Goal: Task Accomplishment & Management: Complete application form

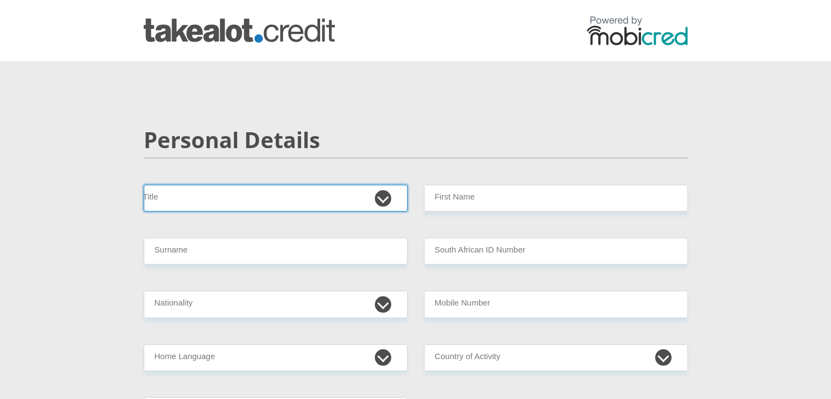
click at [295, 191] on select "Mr Ms Mrs Dr [PERSON_NAME]" at bounding box center [276, 198] width 264 height 27
select select "Ms"
click at [144, 185] on select "Mr Ms Mrs Dr Other" at bounding box center [276, 198] width 264 height 27
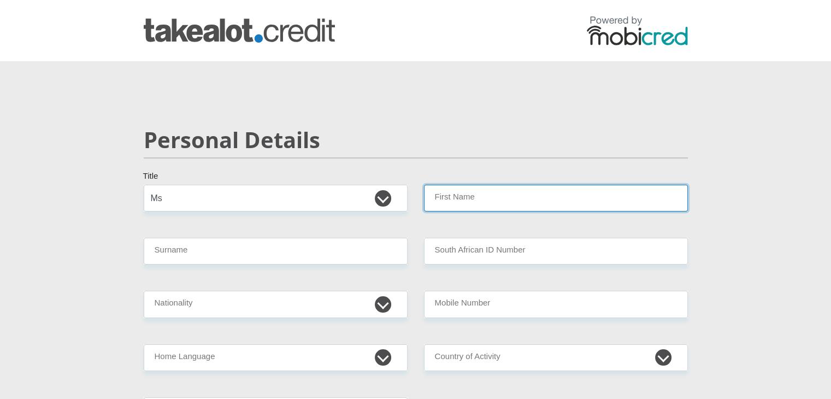
click at [440, 203] on input "First Name" at bounding box center [556, 198] width 264 height 27
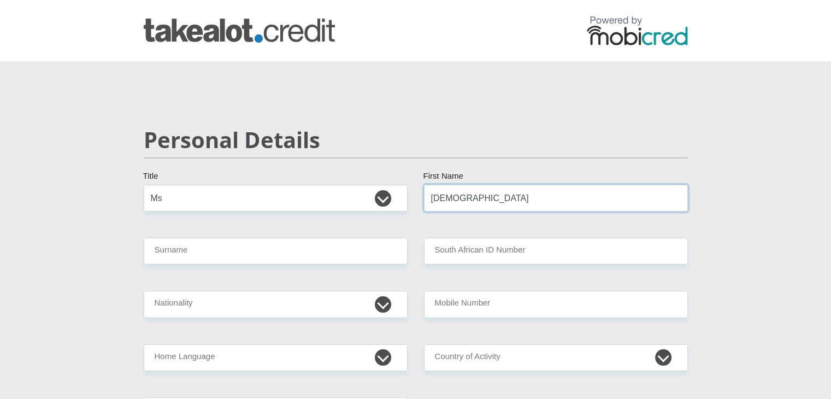
type input "Musa"
type input "Dhlamini"
type input "9105180150086"
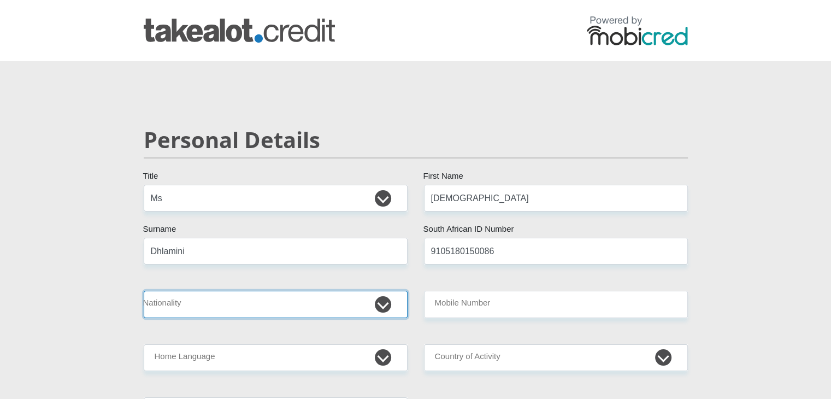
select select "ZAF"
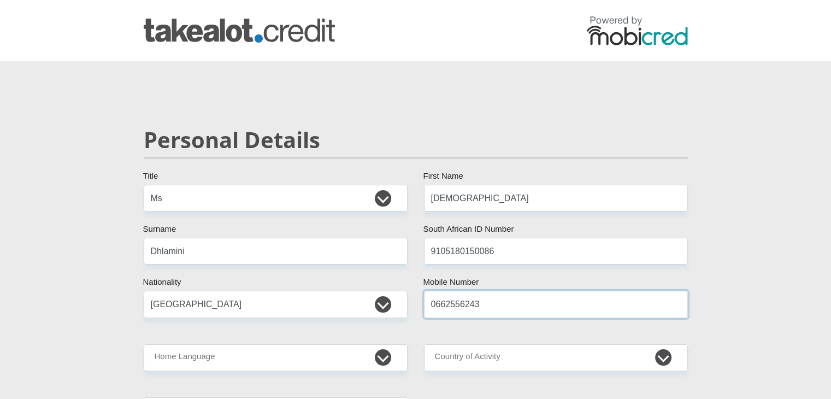
type input "0662556243"
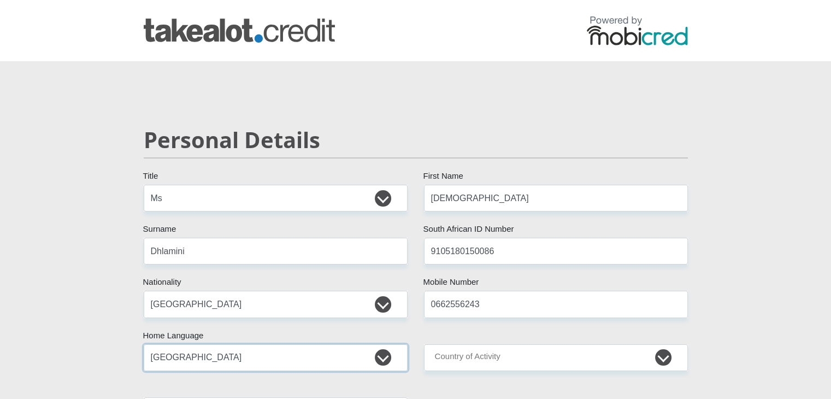
select select "sot"
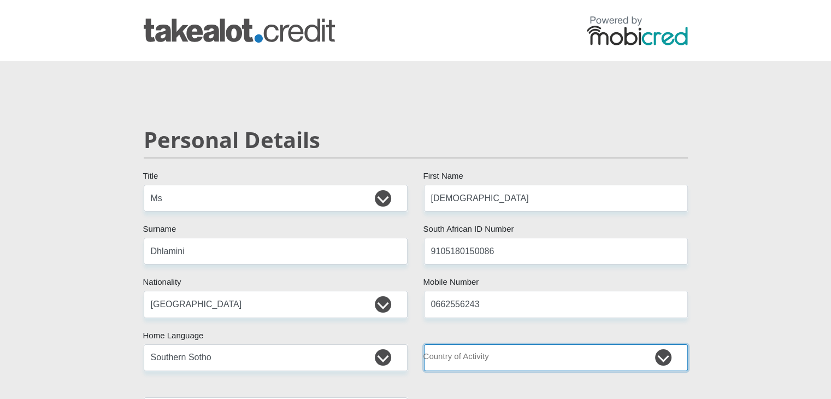
select select "ZAF"
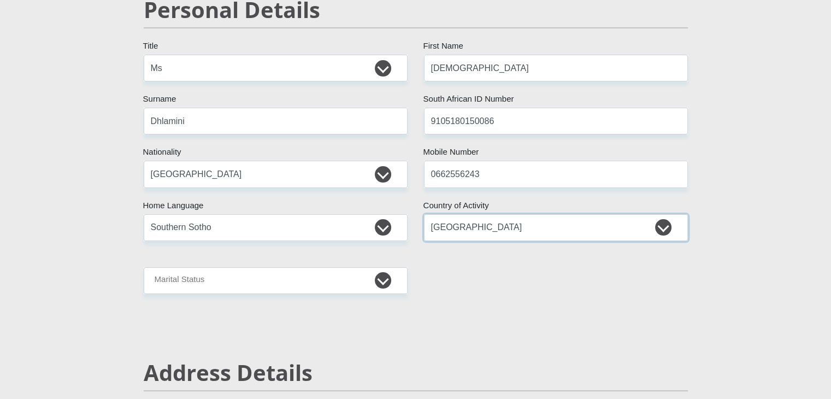
scroll to position [218, 0]
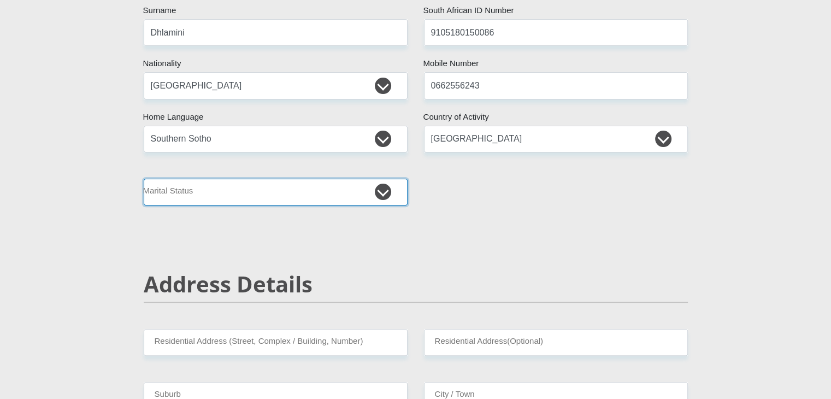
click at [290, 196] on select "Married ANC Single Divorced Widowed Married COP or Customary Law" at bounding box center [276, 192] width 264 height 27
select select "1"
click at [144, 179] on select "Married ANC Single Divorced Widowed Married COP or Customary Law" at bounding box center [276, 192] width 264 height 27
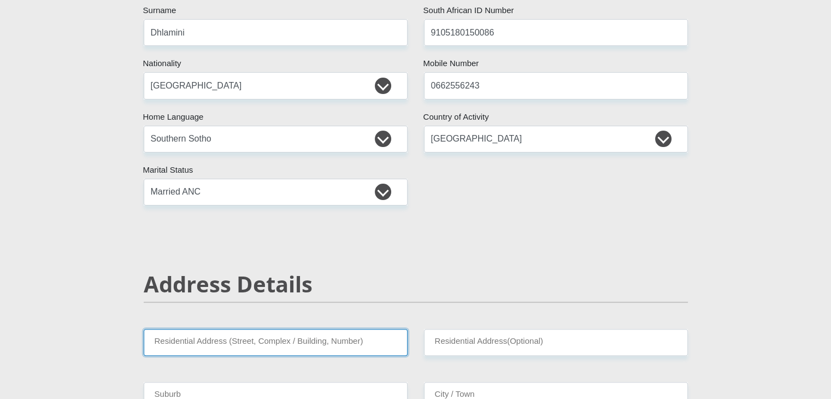
click at [242, 348] on input "Residential Address (Street, Complex / Building, Number)" at bounding box center [276, 342] width 264 height 27
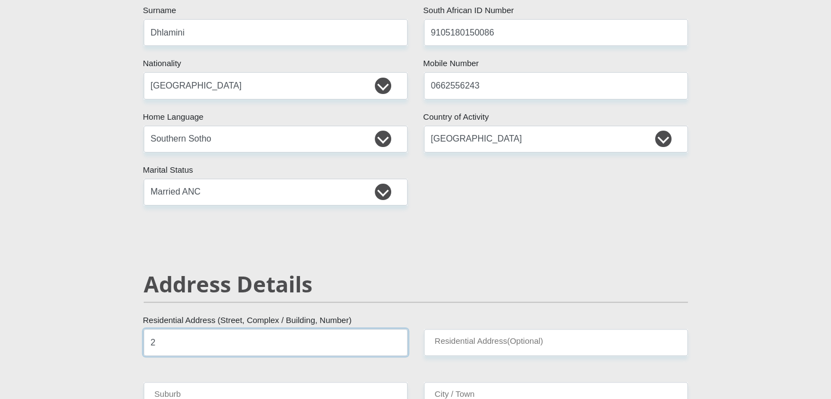
type input "2"
type input "Unit 8, Hillside and Glades"
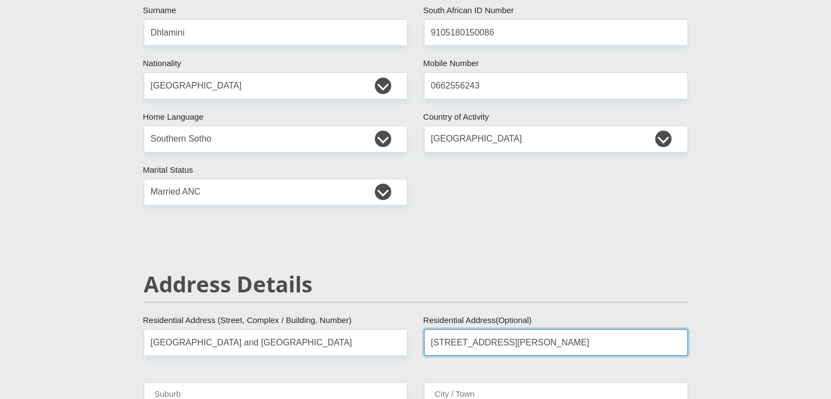
type input "2 Boswell Street"
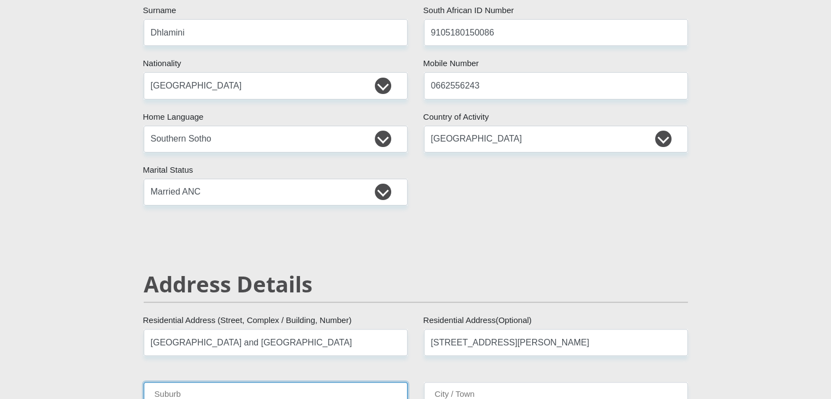
scroll to position [228, 0]
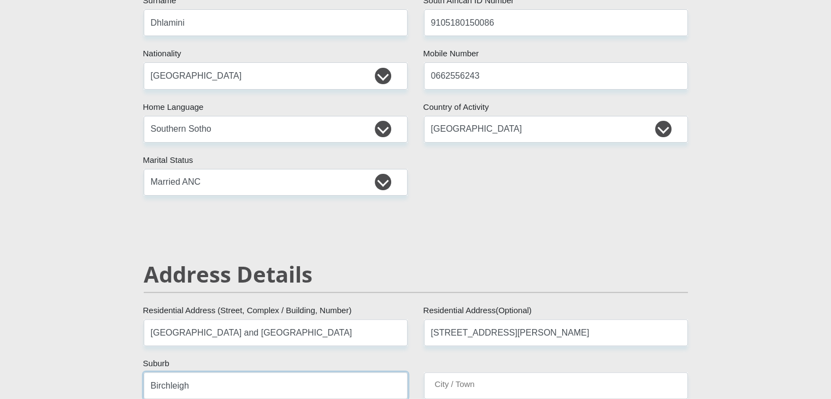
type input "Birchleigh"
type input "Kempton Park"
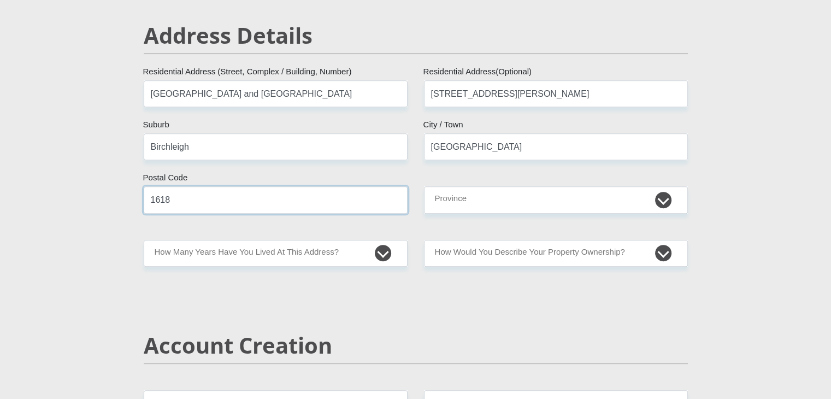
type input "1618"
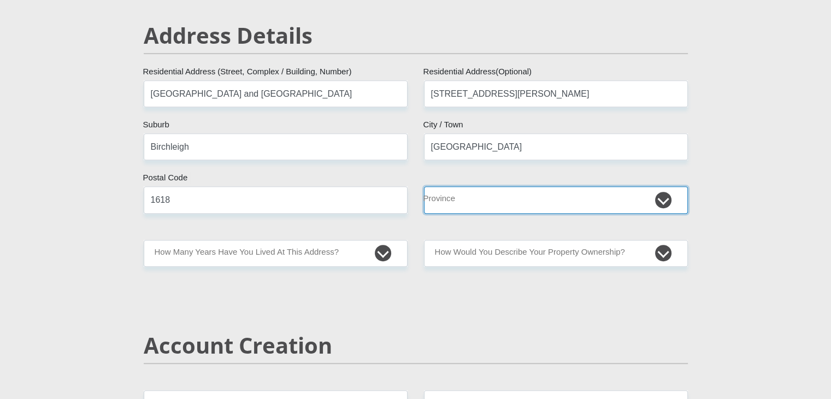
select select "Gauteng"
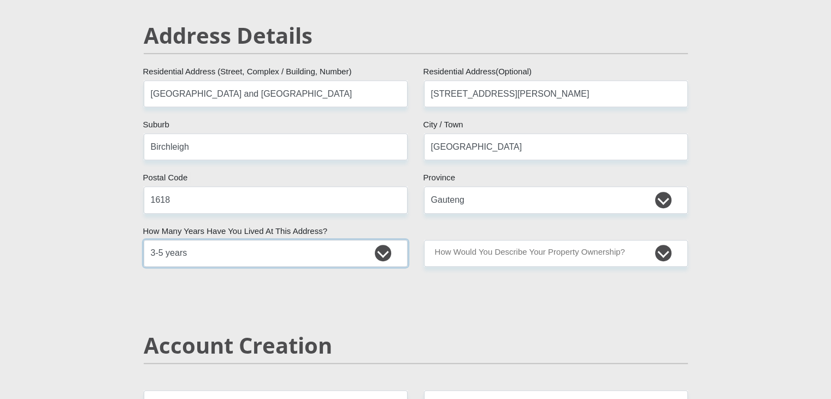
select select "2"
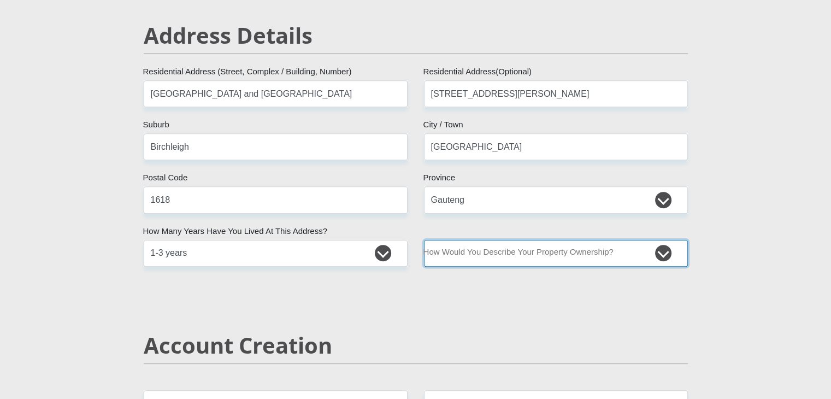
select select "Owned"
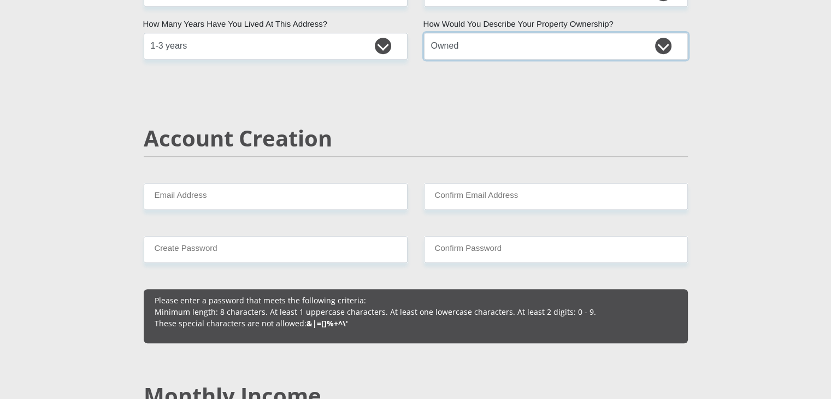
scroll to position [685, 0]
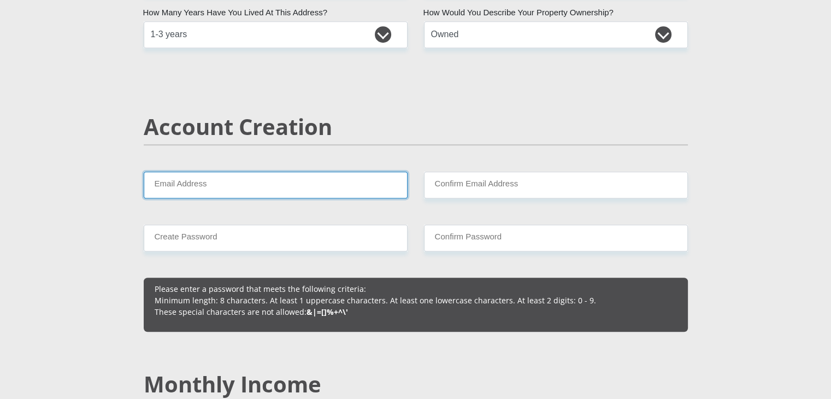
click at [218, 181] on input "Email Address" at bounding box center [276, 184] width 264 height 27
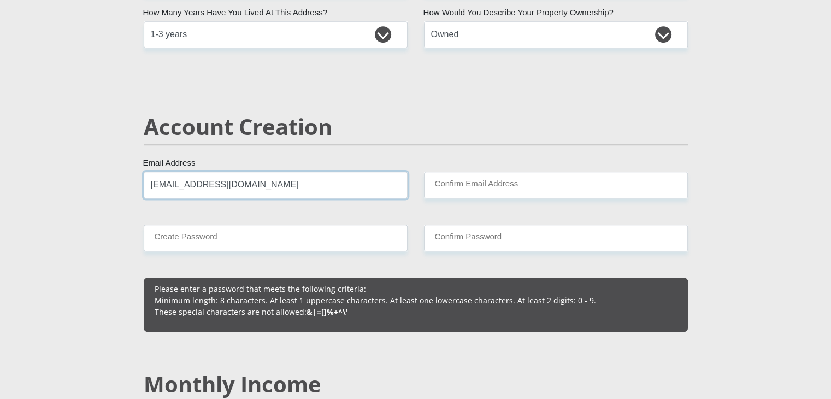
type input "[EMAIL_ADDRESS][DOMAIN_NAME]"
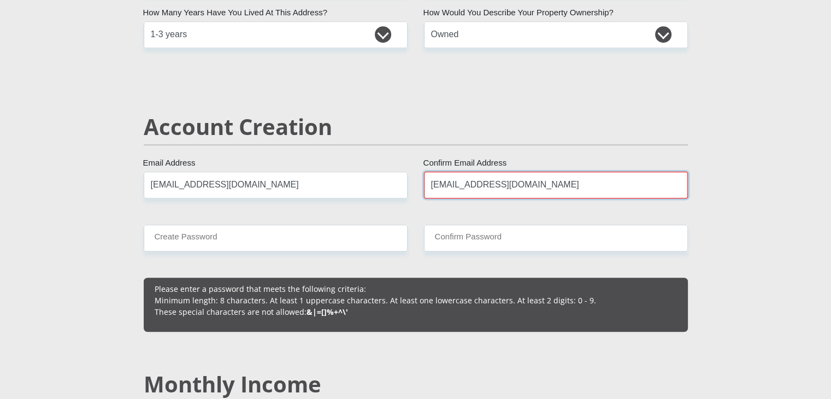
type input "[EMAIL_ADDRESS][DOMAIN_NAME]"
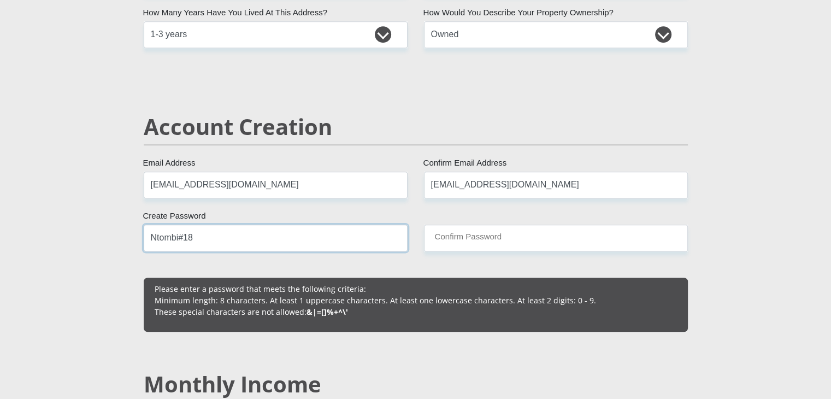
type input "Ntombi#18"
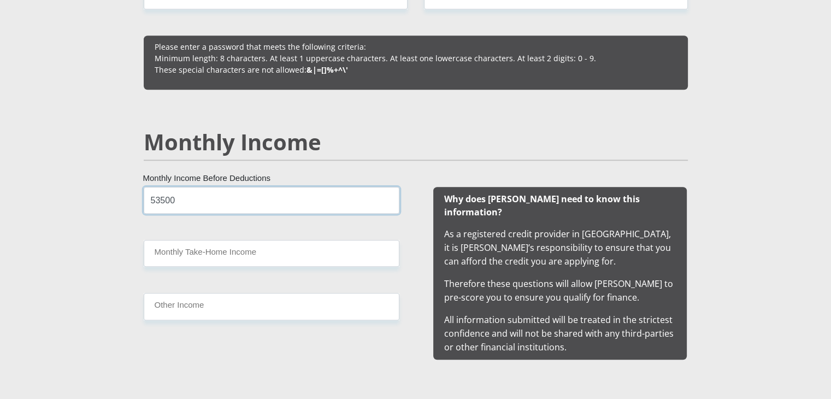
type input "53500"
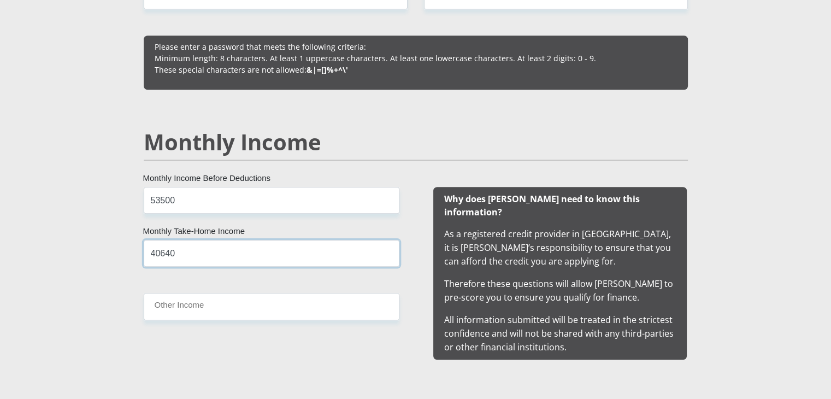
type input "40640"
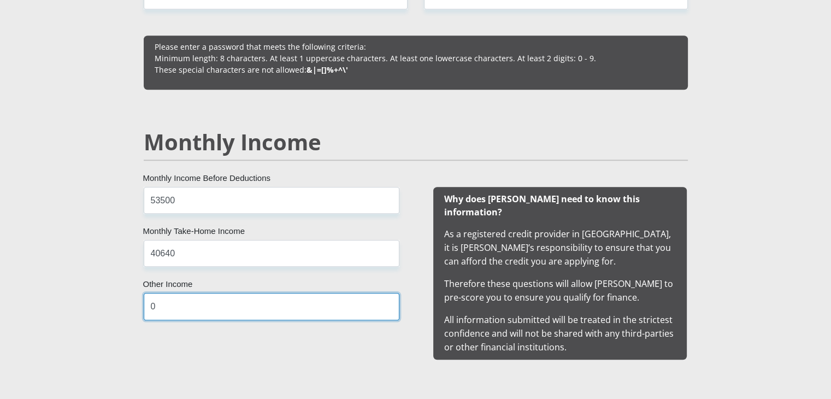
type input "0"
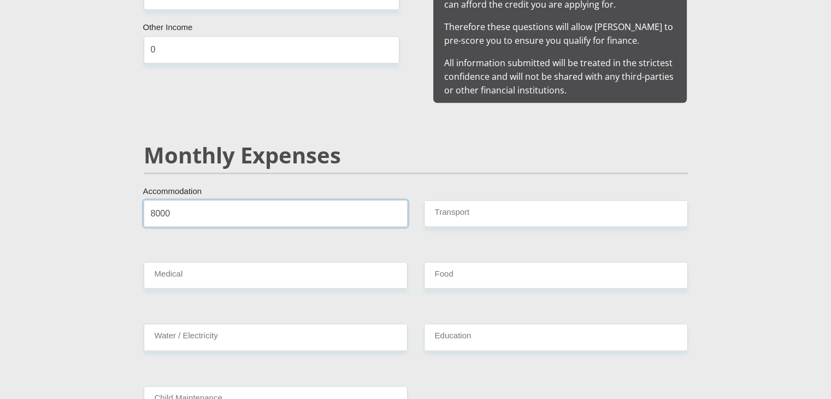
type input "8000"
type input "1200"
type input "0"
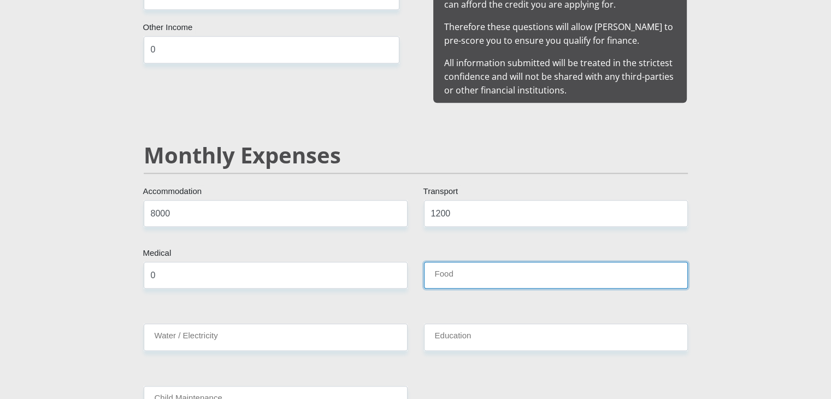
type input "1"
type input "2500"
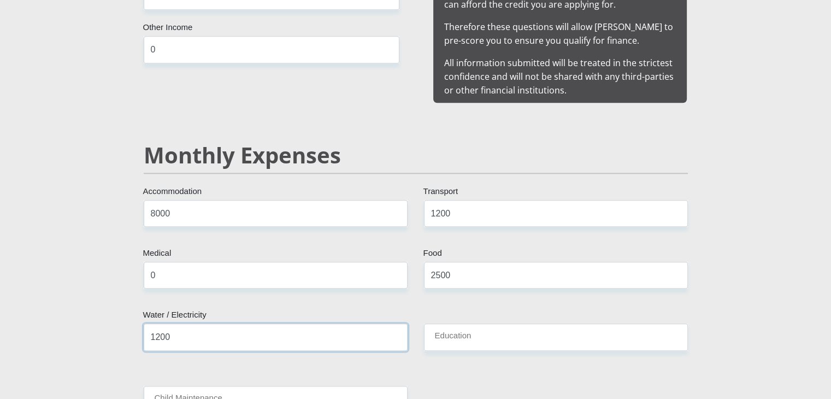
type input "1200"
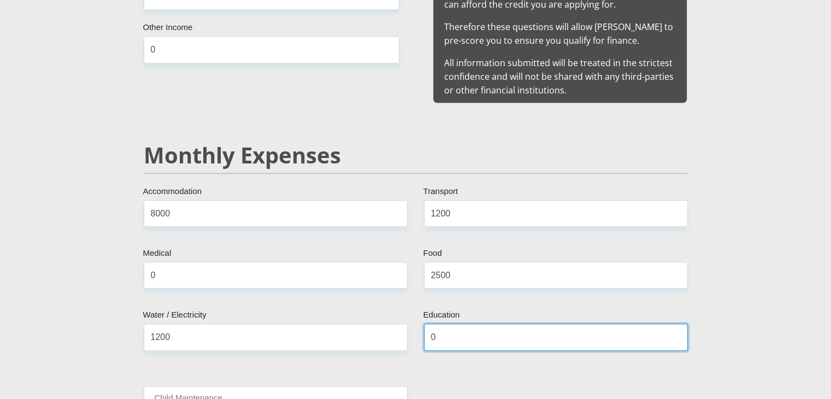
type input "0"
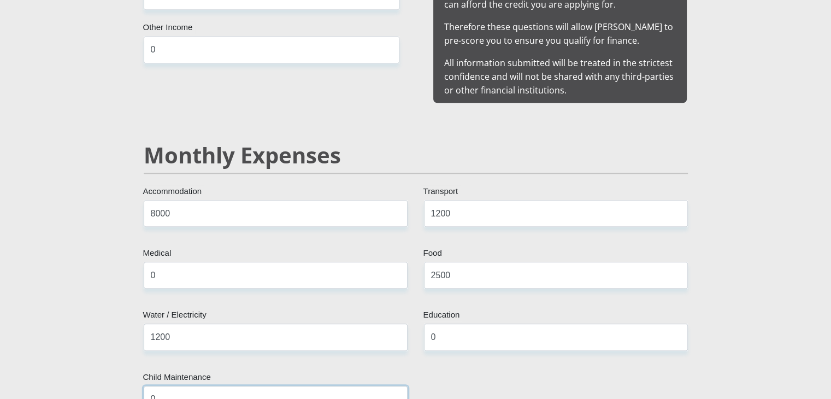
type input "0"
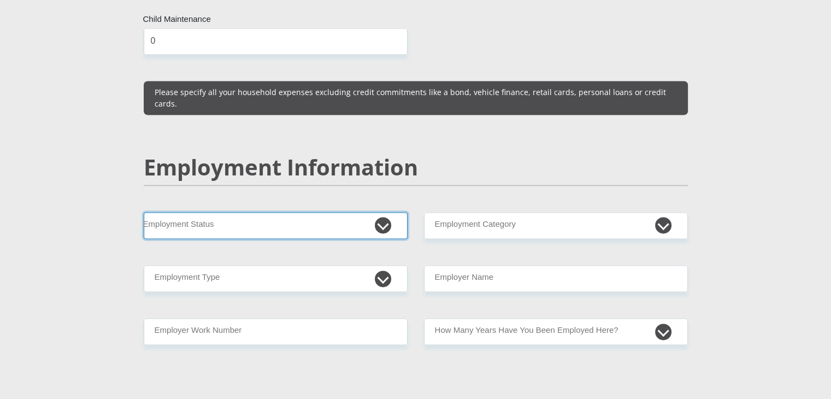
click at [330, 212] on select "Permanent/Full-time Part-time/Casual Contract Worker Self-Employed Housewife Re…" at bounding box center [276, 225] width 264 height 27
select select "1"
click at [144, 212] on select "Permanent/Full-time Part-time/Casual Contract Worker Self-Employed Housewife Re…" at bounding box center [276, 225] width 264 height 27
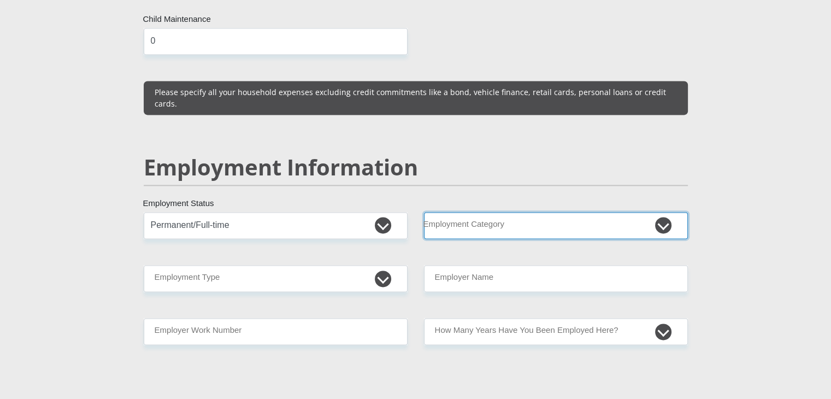
click at [472, 212] on select "AGRICULTURE ALCOHOL & TOBACCO CONSTRUCTION MATERIALS METALLURGY EQUIPMENT FOR R…" at bounding box center [556, 225] width 264 height 27
select select "6"
click at [424, 212] on select "AGRICULTURE ALCOHOL & TOBACCO CONSTRUCTION MATERIALS METALLURGY EQUIPMENT FOR R…" at bounding box center [556, 225] width 264 height 27
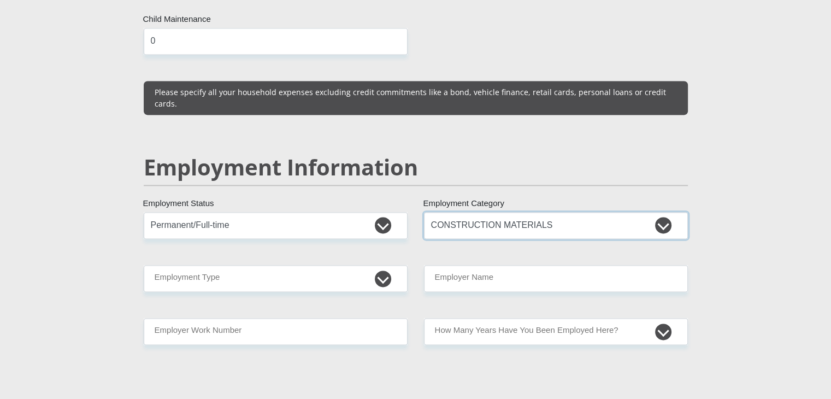
click at [497, 212] on select "AGRICULTURE ALCOHOL & TOBACCO CONSTRUCTION MATERIALS METALLURGY EQUIPMENT FOR R…" at bounding box center [556, 225] width 264 height 27
click at [424, 212] on select "AGRICULTURE ALCOHOL & TOBACCO CONSTRUCTION MATERIALS METALLURGY EQUIPMENT FOR R…" at bounding box center [556, 225] width 264 height 27
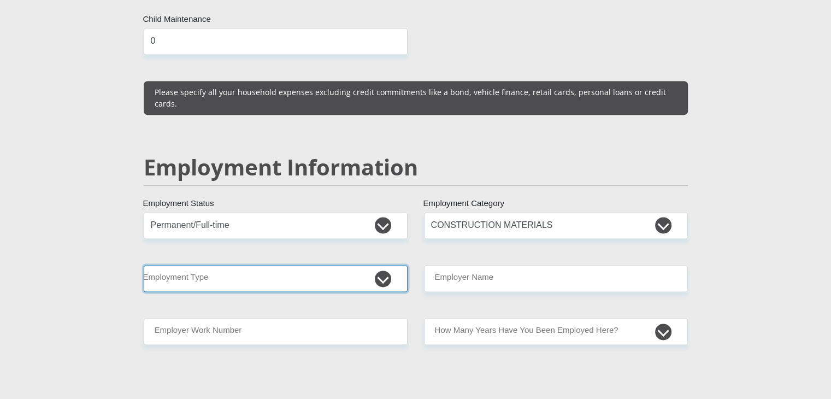
click at [300, 265] on select "College/Lecturer Craft Seller Creative Driver Executive Farmer Forces - Non Com…" at bounding box center [276, 278] width 264 height 27
select select "Creative"
click at [144, 265] on select "College/Lecturer Craft Seller Creative Driver Executive Farmer Forces - Non Com…" at bounding box center [276, 278] width 264 height 27
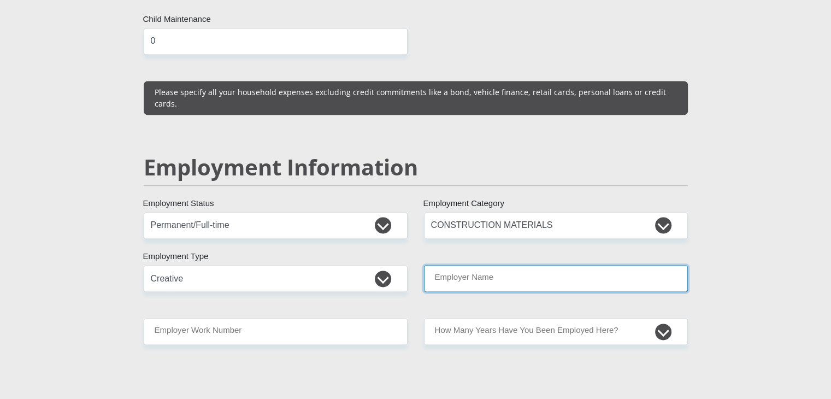
click at [514, 265] on input "Employer Name" at bounding box center [556, 278] width 264 height 27
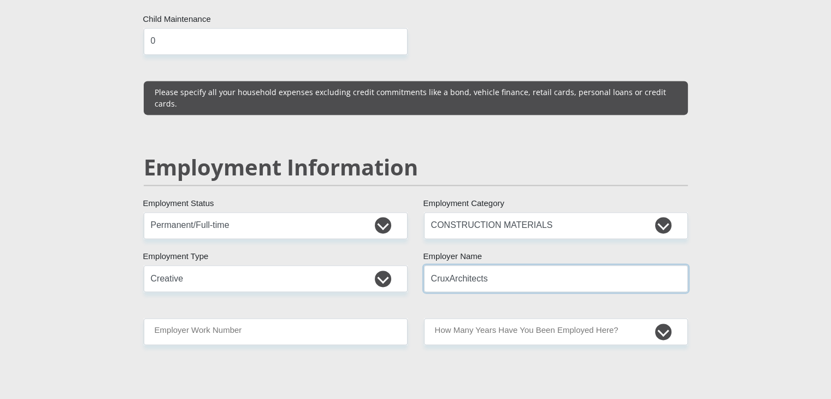
type input "CruxArchitects"
type input "0822609553"
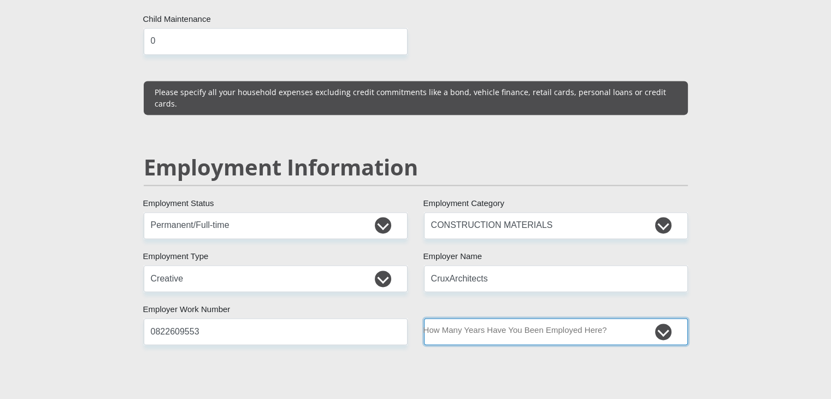
click at [594, 318] on select "less than 1 year 1-3 years 3-5 years 5+ years" at bounding box center [556, 331] width 264 height 27
select select "24"
click at [424, 318] on select "less than 1 year 1-3 years 3-5 years 5+ years" at bounding box center [556, 331] width 264 height 27
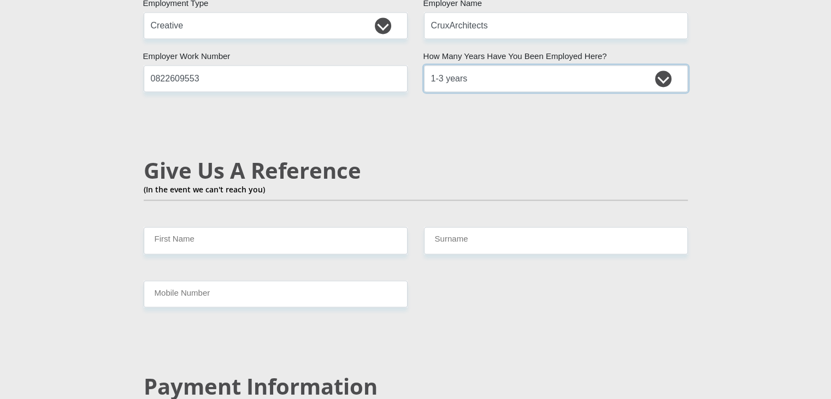
scroll to position [1815, 0]
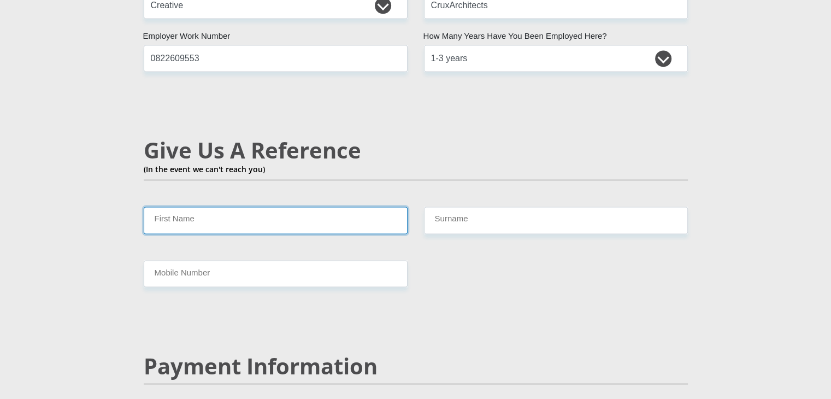
click at [257, 206] on input "First Name" at bounding box center [276, 219] width 264 height 27
type input "Sabelo"
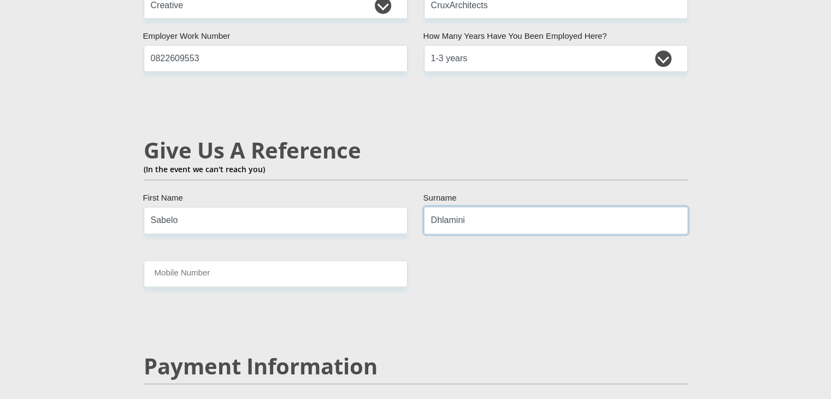
type input "Dhlamini"
type input "0605031776"
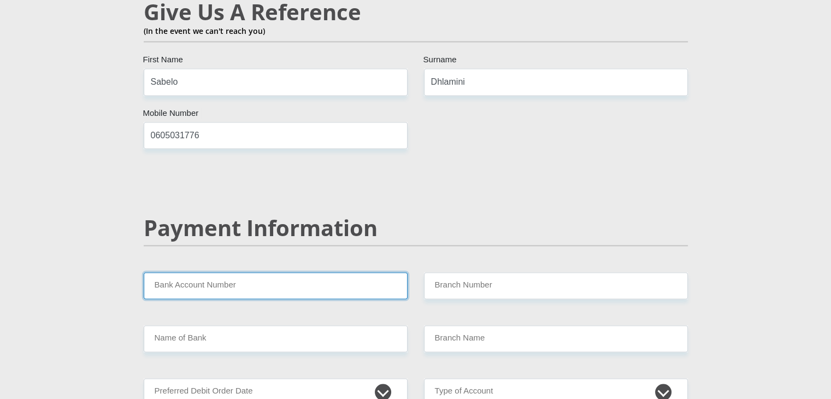
scroll to position [1990, 0]
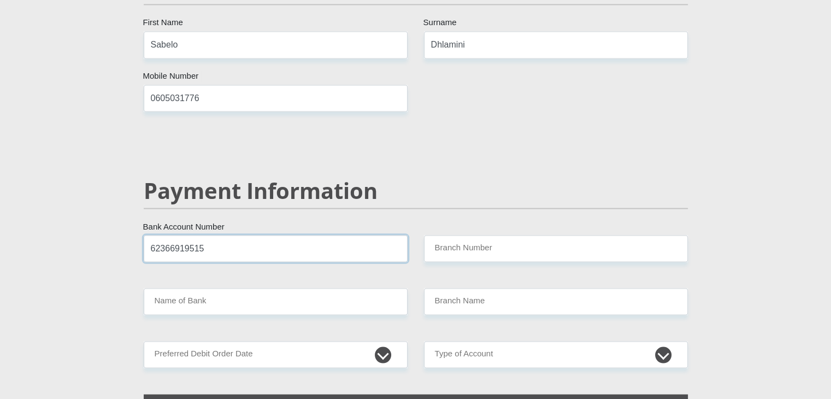
type input "62366919515"
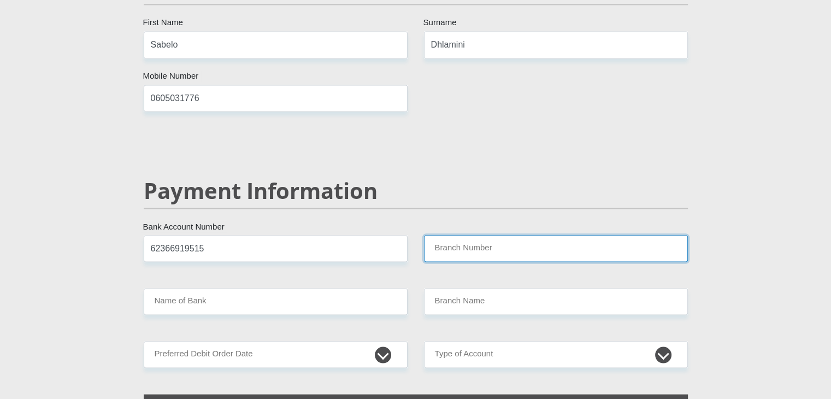
click at [460, 235] on input "Branch Number" at bounding box center [556, 248] width 264 height 27
type input "230635"
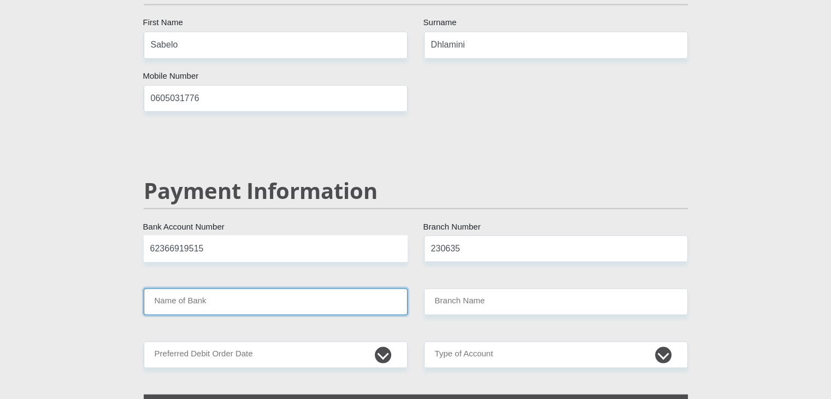
click at [324, 288] on input "Name of Bank" at bounding box center [276, 301] width 264 height 27
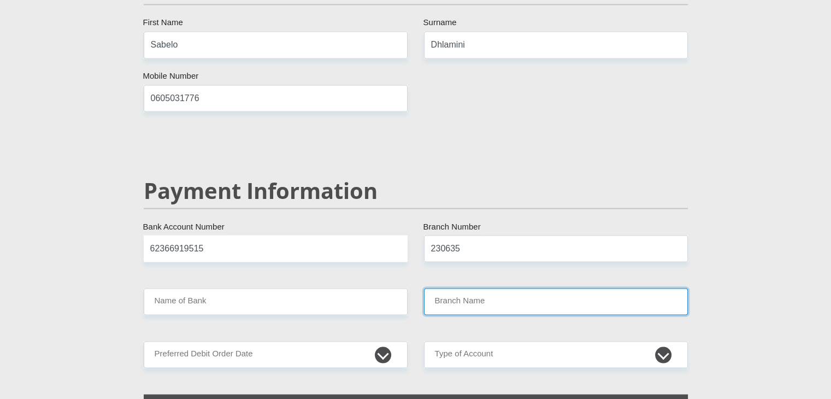
click at [463, 288] on input "Branch Name" at bounding box center [556, 301] width 264 height 27
type input "FIRSTRAND BANK"
type input "WELKOM, OFS 423"
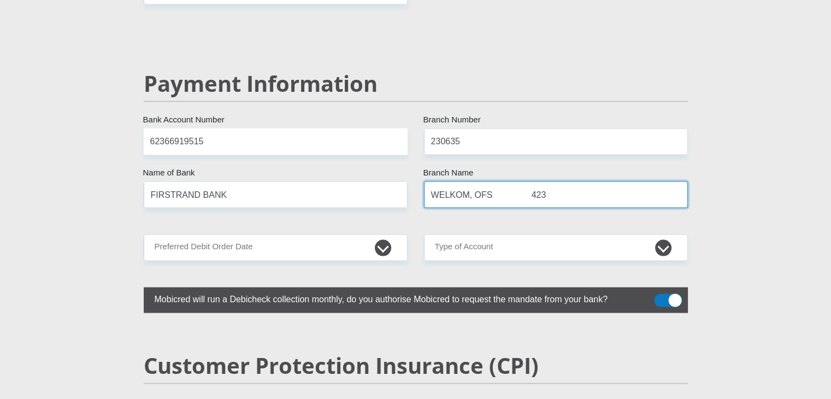
scroll to position [2099, 0]
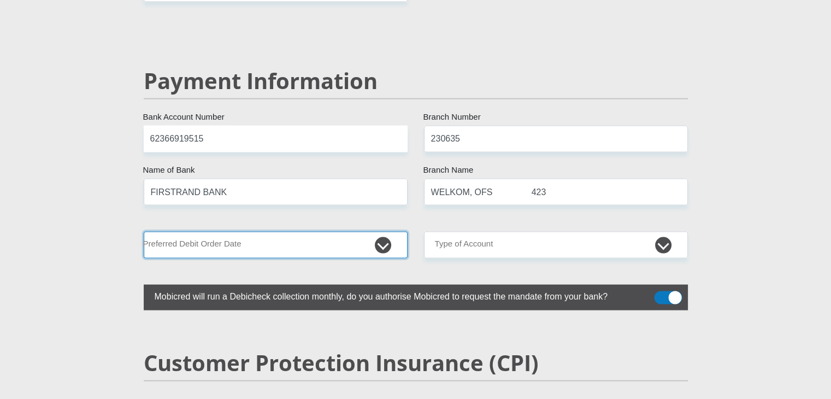
click at [245, 232] on select "1st 2nd 3rd 4th 5th 7th 18th 19th 20th 21st 22nd 23rd 24th 25th 26th 27th 28th …" at bounding box center [276, 245] width 264 height 27
select select "30"
click at [144, 232] on select "1st 2nd 3rd 4th 5th 7th 18th 19th 20th 21st 22nd 23rd 24th 25th 26th 27th 28th …" at bounding box center [276, 245] width 264 height 27
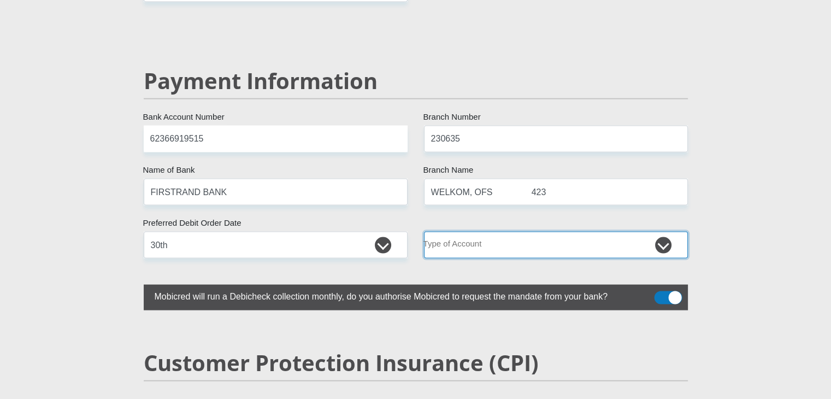
click at [487, 232] on select "Cheque Savings" at bounding box center [556, 245] width 264 height 27
select select "CUR"
click at [424, 232] on select "Cheque Savings" at bounding box center [556, 245] width 264 height 27
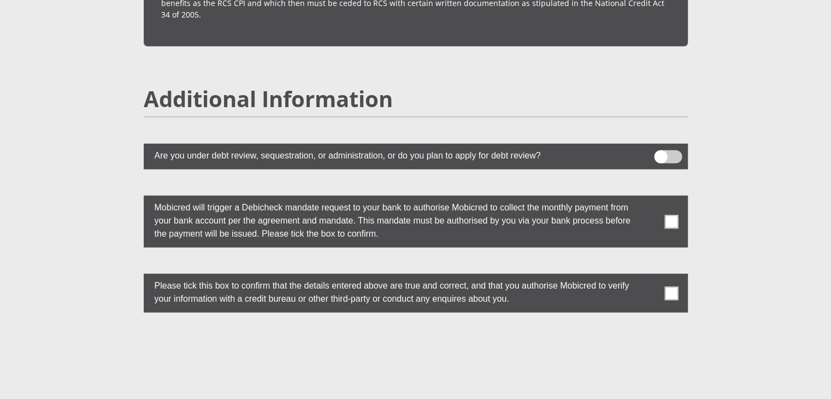
scroll to position [2918, 0]
click at [668, 215] on span at bounding box center [671, 222] width 14 height 14
click at [649, 198] on input "checkbox" at bounding box center [649, 198] width 0 height 0
click at [672, 286] on span at bounding box center [671, 293] width 14 height 14
click at [649, 276] on input "checkbox" at bounding box center [649, 276] width 0 height 0
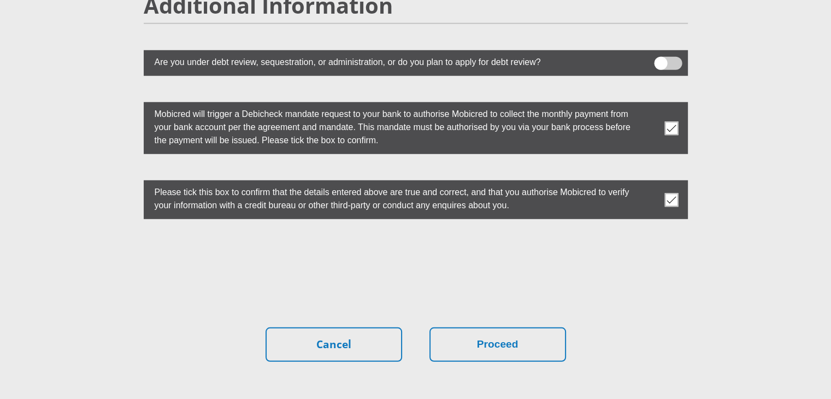
scroll to position [3027, 0]
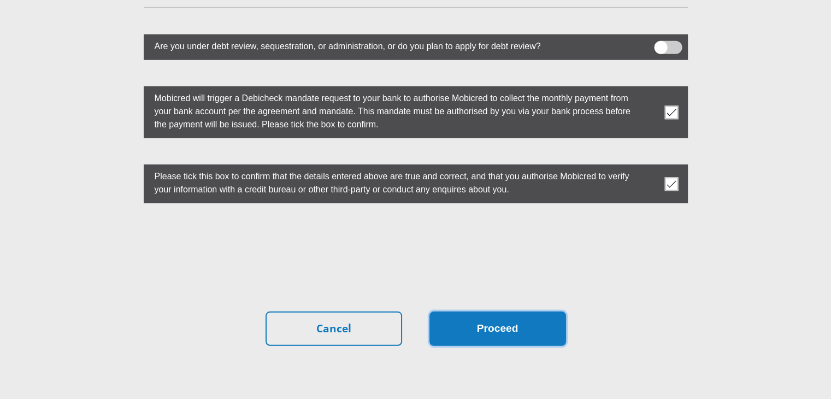
click at [499, 311] on button "Proceed" at bounding box center [497, 328] width 137 height 34
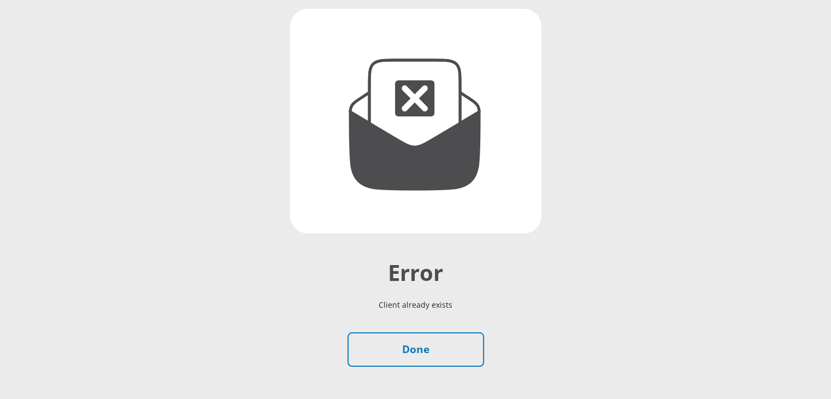
scroll to position [187, 0]
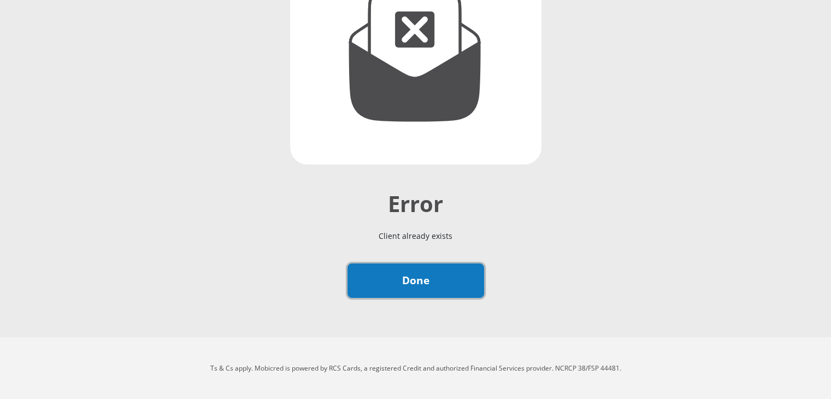
click at [448, 280] on link "Done" at bounding box center [415, 280] width 137 height 34
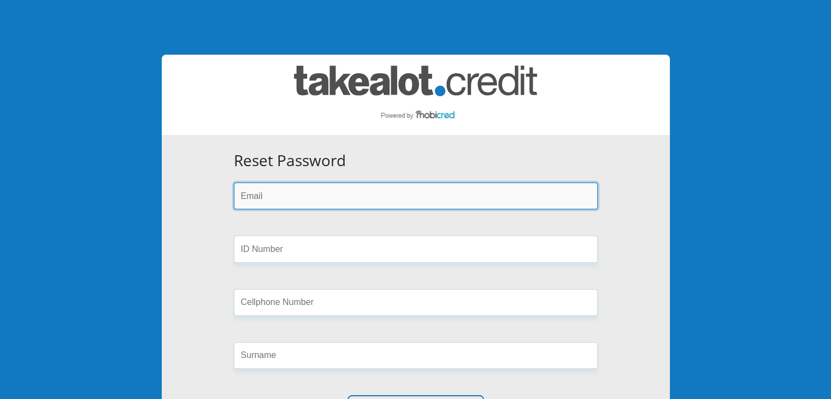
click at [294, 188] on input "email" at bounding box center [416, 195] width 364 height 27
type input "musazzza@gmail.com"
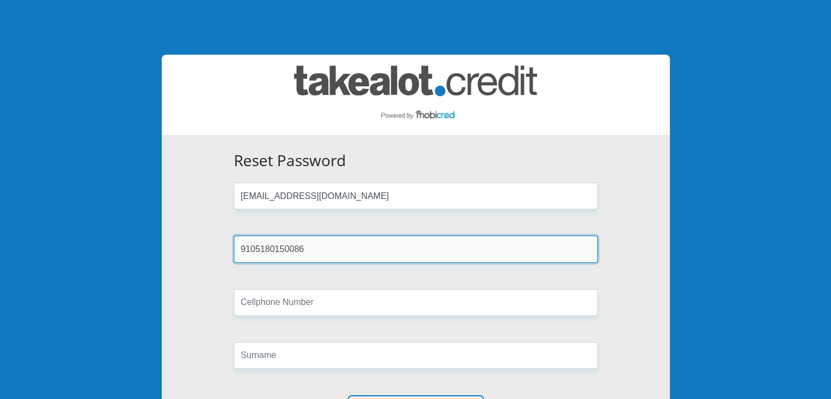
type input "9105180150086"
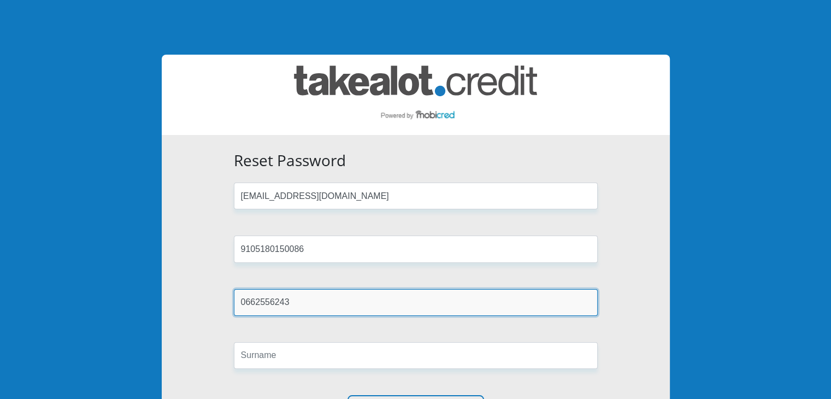
type input "0662556243"
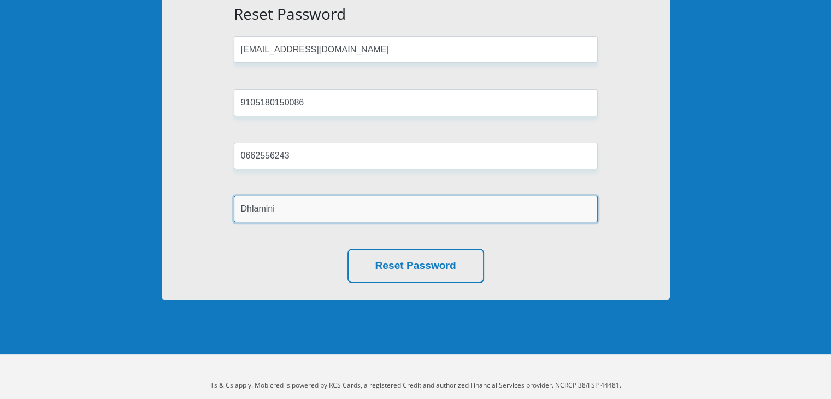
scroll to position [163, 0]
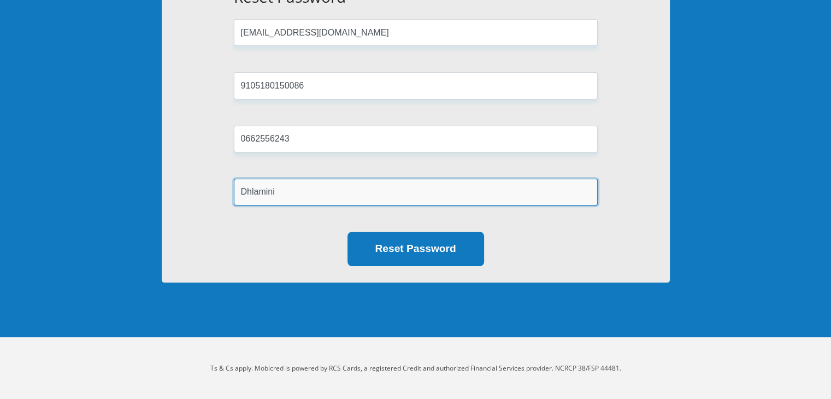
type input "Dhlamini"
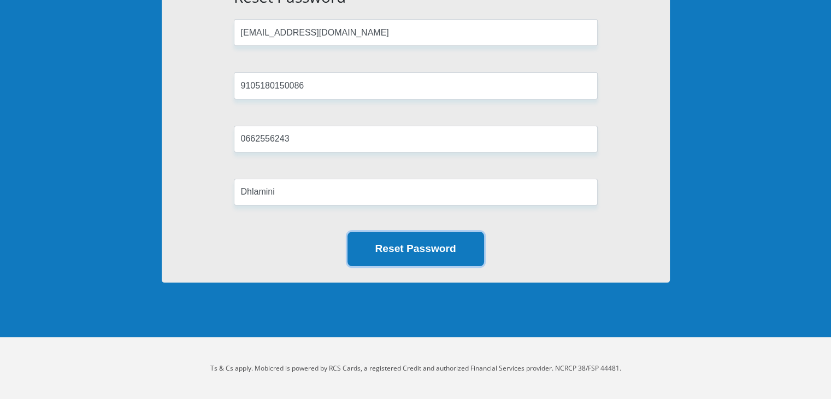
click at [404, 248] on button "Reset Password" at bounding box center [415, 249] width 137 height 34
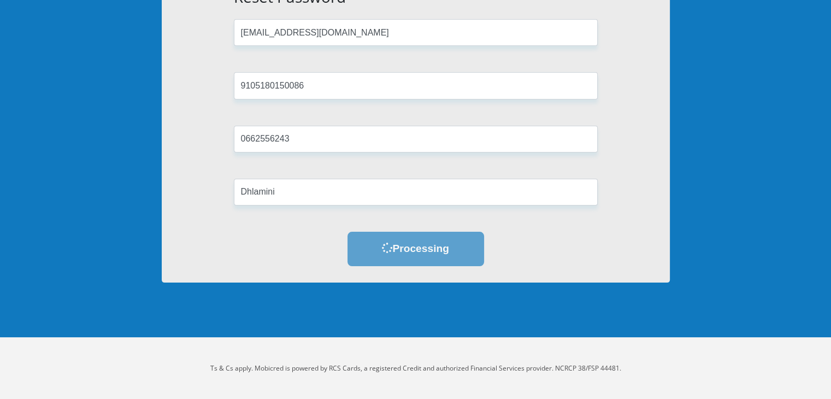
scroll to position [0, 0]
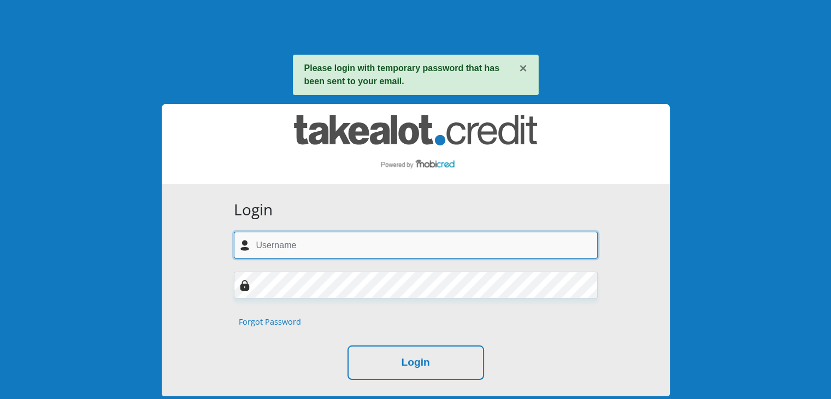
click at [322, 240] on input "text" at bounding box center [416, 245] width 364 height 27
type input "[EMAIL_ADDRESS][DOMAIN_NAME]"
click at [347, 345] on button "Login" at bounding box center [415, 362] width 137 height 34
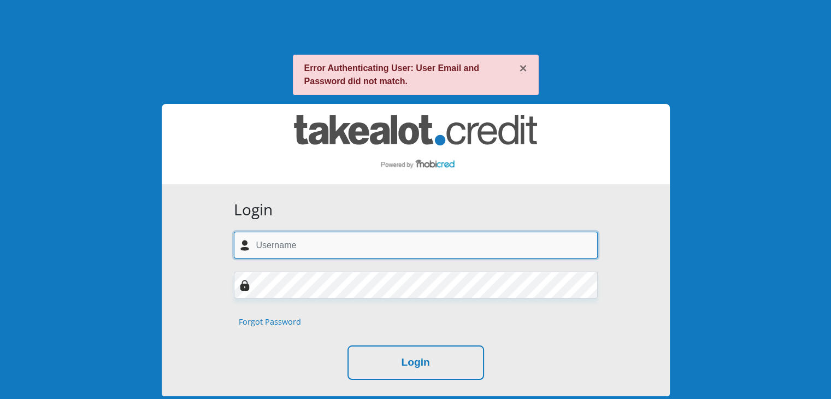
click at [317, 245] on input "text" at bounding box center [416, 245] width 364 height 27
paste input "[EMAIL_ADDRESS][DOMAIN_NAME]"
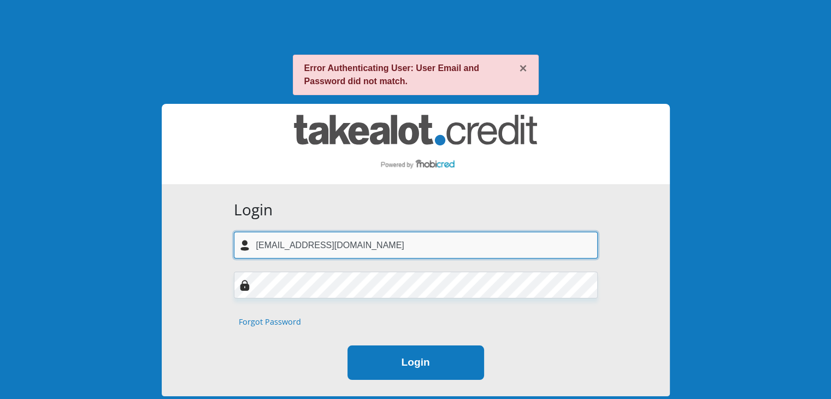
type input "[EMAIL_ADDRESS][DOMAIN_NAME]"
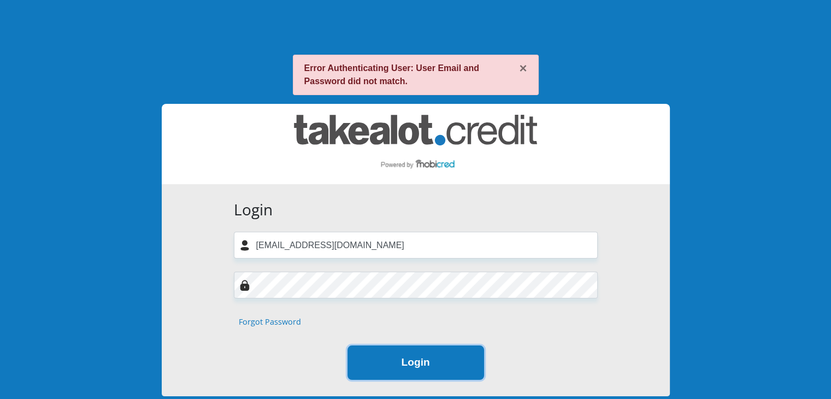
click at [400, 358] on button "Login" at bounding box center [415, 362] width 137 height 34
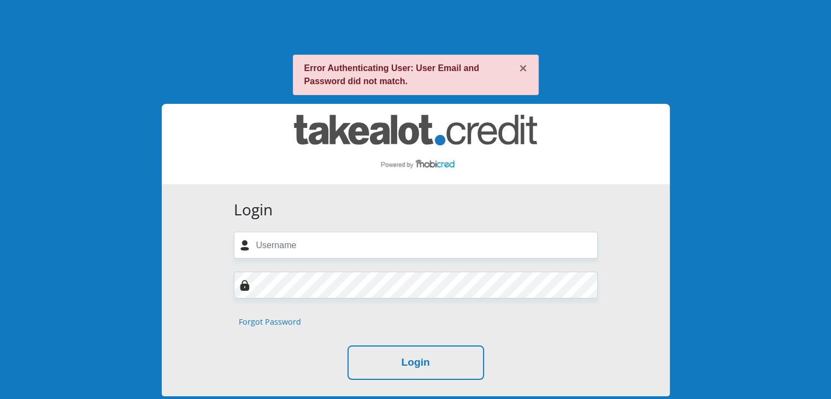
click at [431, 134] on img at bounding box center [415, 144] width 243 height 58
click at [280, 325] on link "Forgot Password" at bounding box center [270, 322] width 62 height 12
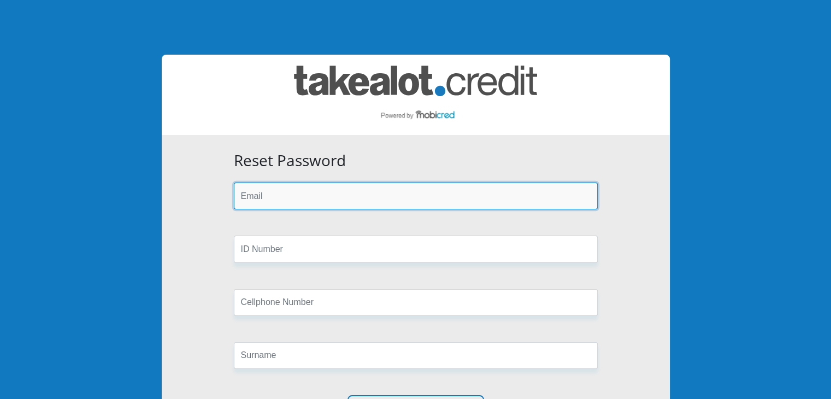
click at [315, 187] on input "email" at bounding box center [416, 195] width 364 height 27
paste input "[EMAIL_ADDRESS][DOMAIN_NAME]"
type input "[EMAIL_ADDRESS][DOMAIN_NAME]"
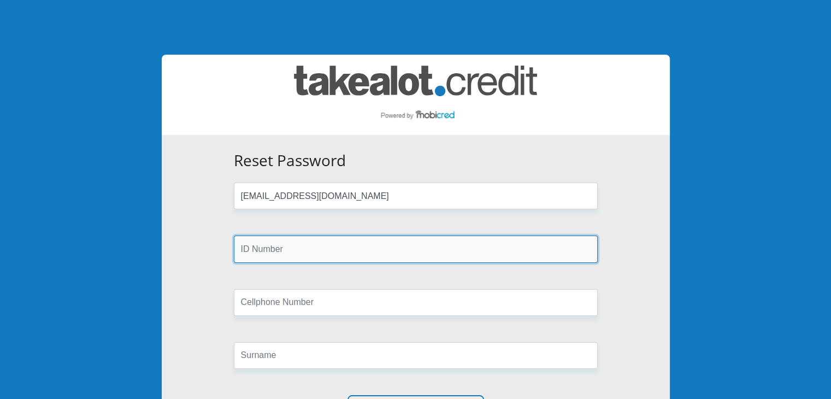
click at [291, 245] on input "text" at bounding box center [416, 248] width 364 height 27
type input "9105180150086"
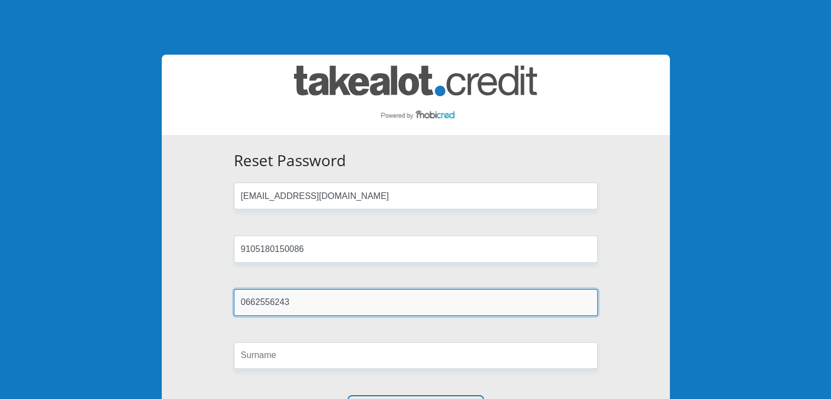
type input "0662556243"
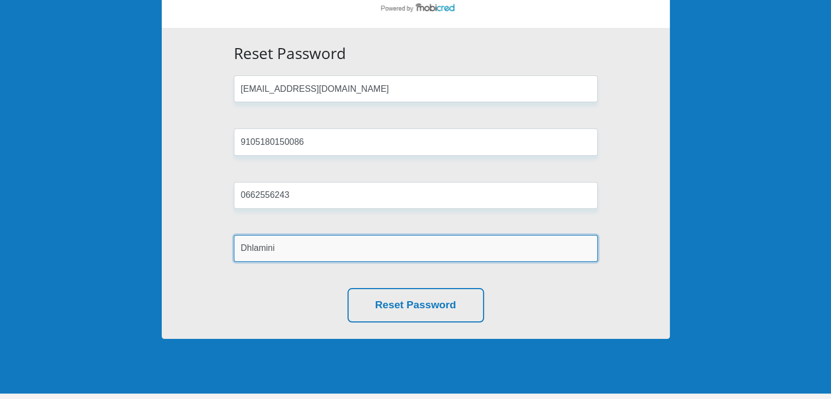
scroll to position [109, 0]
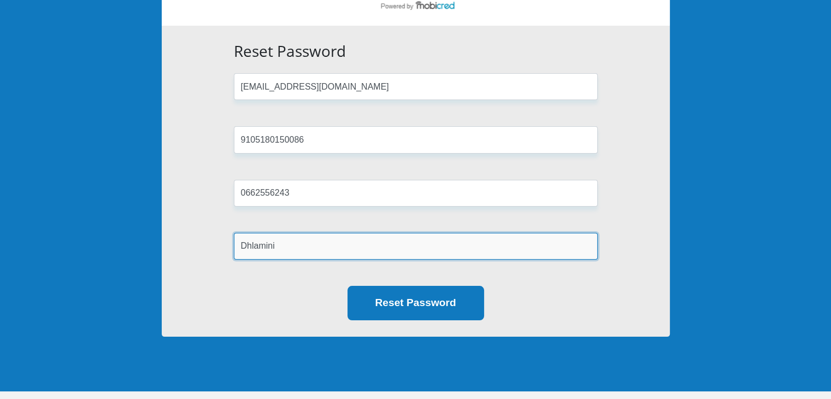
type input "Dhlamini"
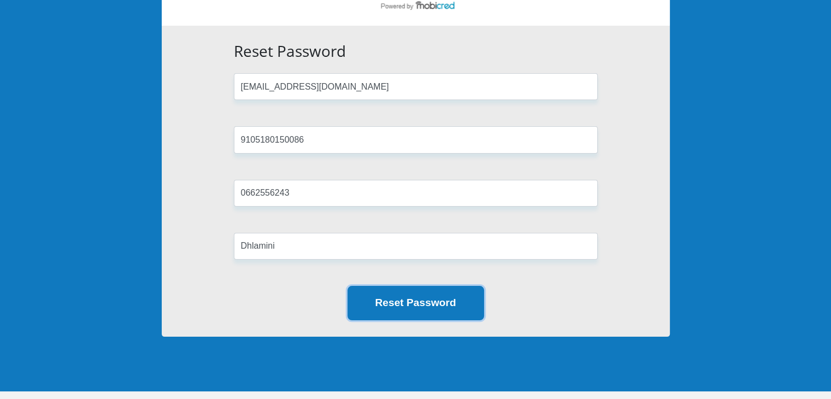
click at [443, 287] on button "Reset Password" at bounding box center [415, 303] width 137 height 34
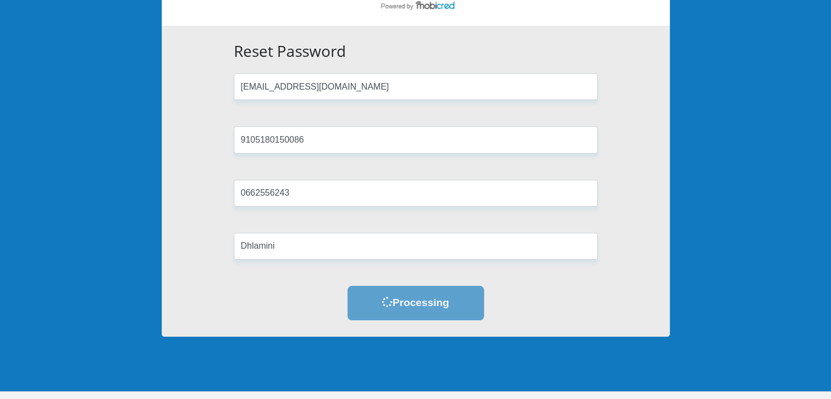
scroll to position [0, 0]
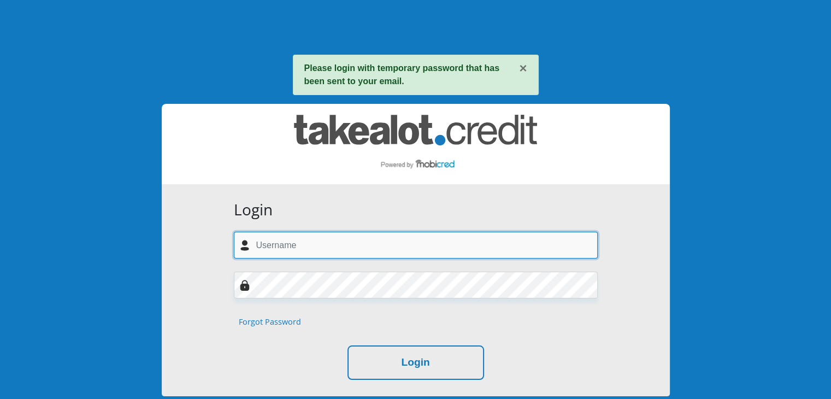
click at [295, 240] on input "text" at bounding box center [416, 245] width 364 height 27
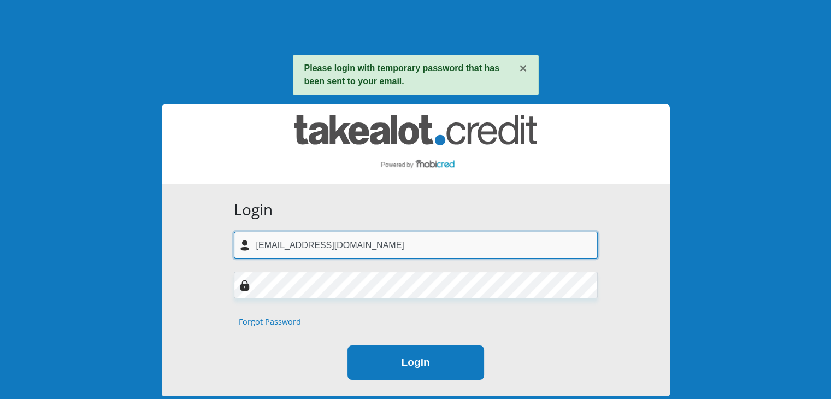
type input "[EMAIL_ADDRESS][DOMAIN_NAME]"
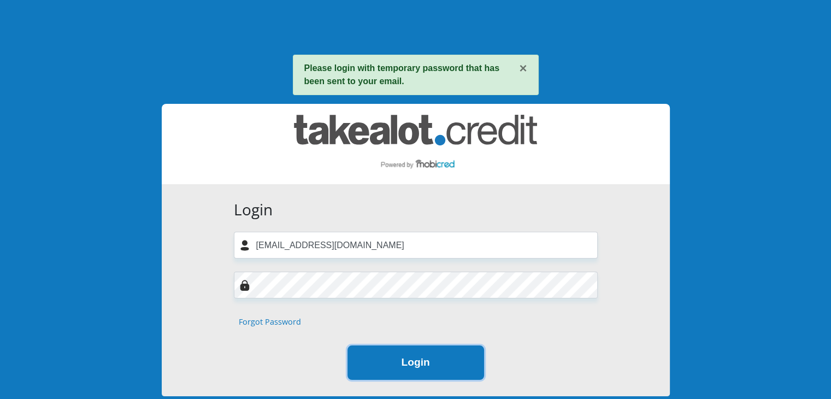
click at [420, 368] on button "Login" at bounding box center [415, 362] width 137 height 34
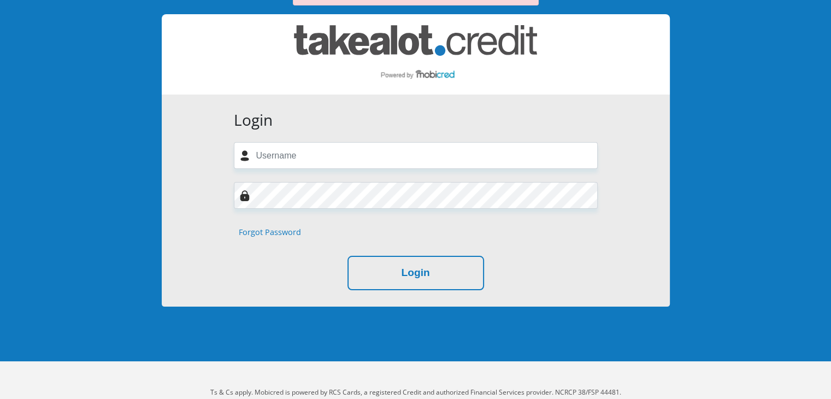
scroll to position [114, 0]
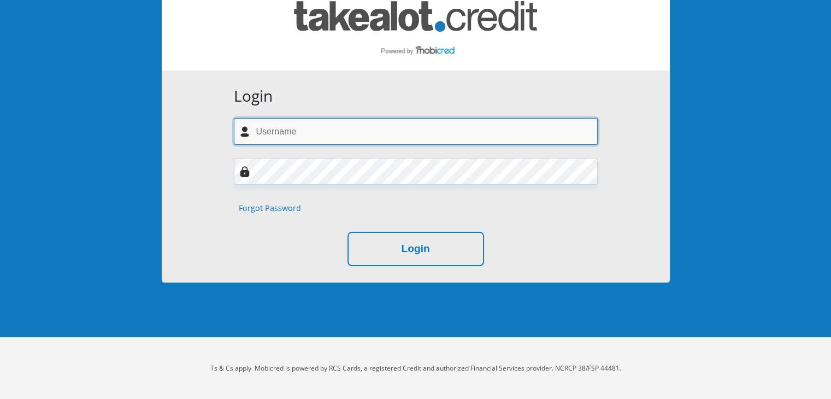
click at [332, 127] on input "text" at bounding box center [416, 131] width 364 height 27
paste input "[EMAIL_ADDRESS][DOMAIN_NAME]"
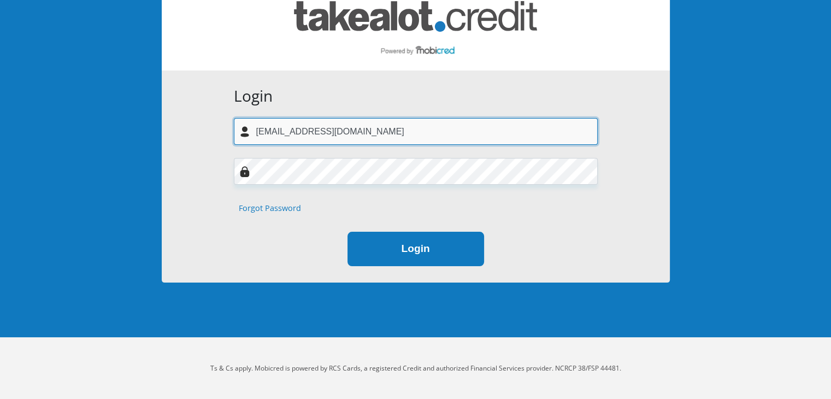
type input "[EMAIL_ADDRESS][DOMAIN_NAME]"
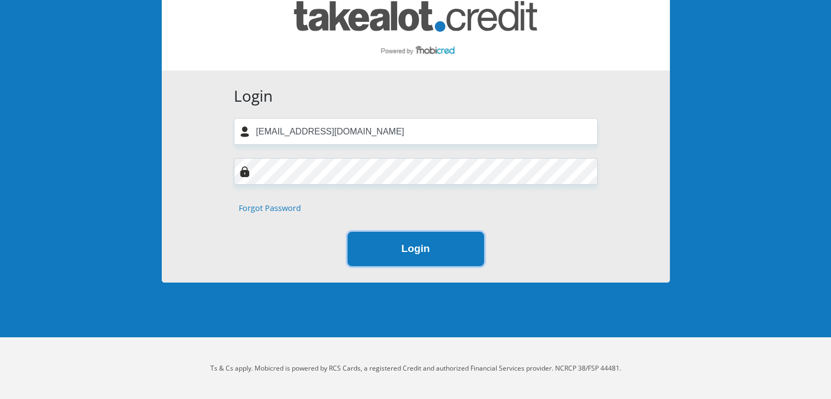
drag, startPoint x: 372, startPoint y: 253, endPoint x: 408, endPoint y: 16, distance: 239.2
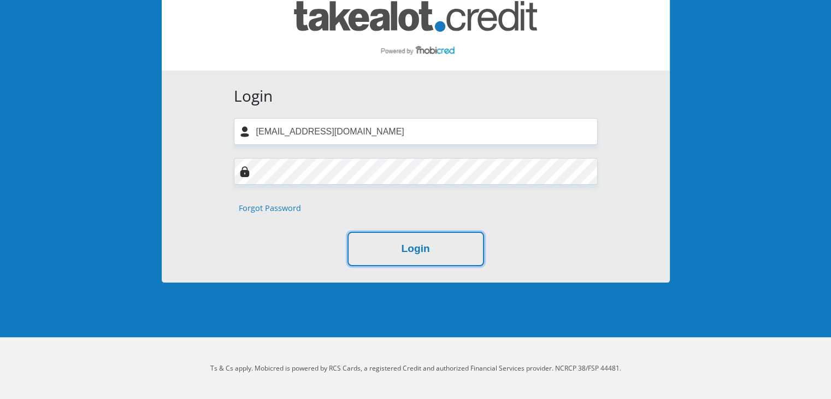
click at [372, 252] on button "Login" at bounding box center [415, 249] width 137 height 34
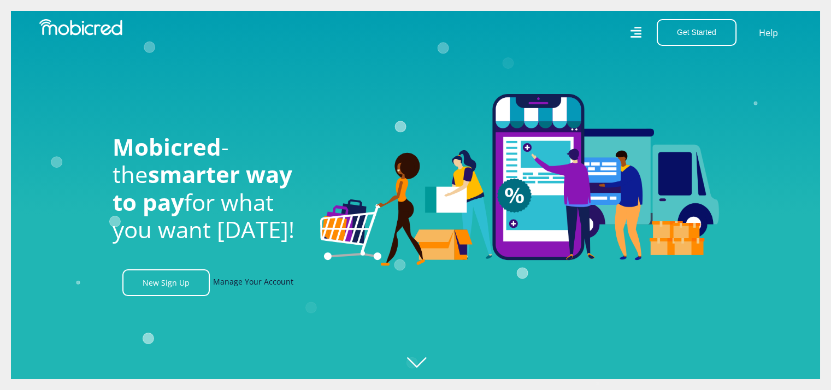
click at [221, 285] on link "Manage Your Account" at bounding box center [253, 282] width 80 height 27
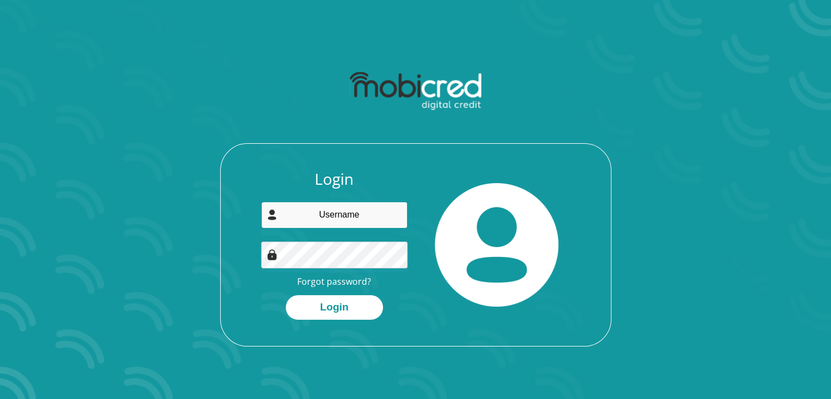
click at [330, 216] on input "email" at bounding box center [334, 215] width 146 height 27
type input "musazzza@gmail.com"
click at [286, 295] on button "Login" at bounding box center [334, 307] width 97 height 25
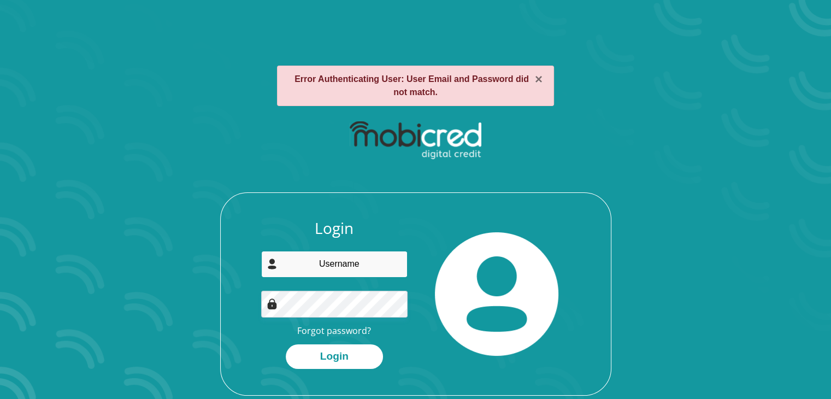
click at [343, 264] on input "email" at bounding box center [334, 264] width 146 height 27
type input "musazzza@gmail.com"
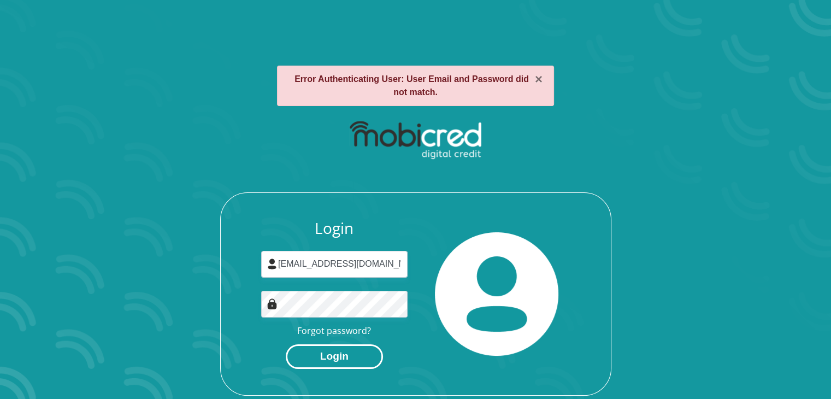
click at [345, 357] on button "Login" at bounding box center [334, 356] width 97 height 25
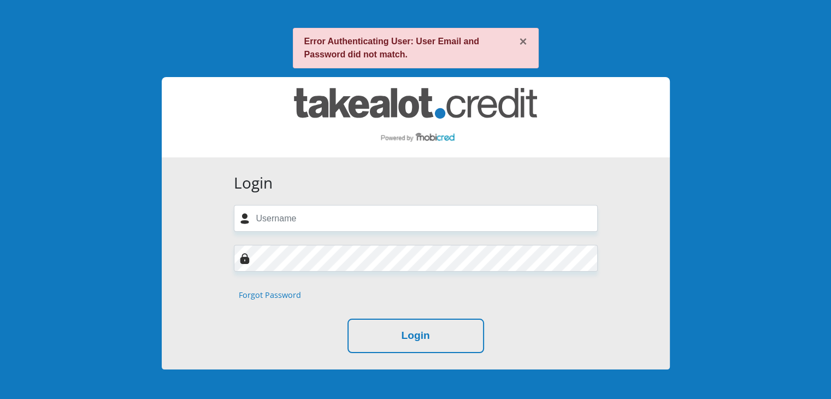
scroll to position [114, 0]
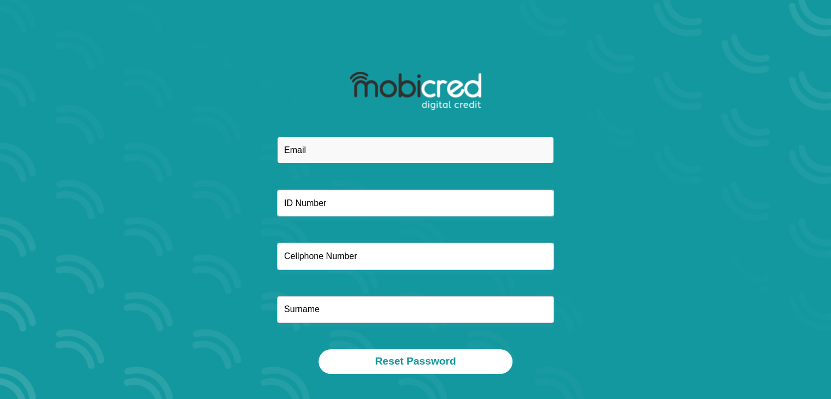
click at [365, 152] on input "email" at bounding box center [415, 150] width 277 height 27
click at [327, 151] on input "email" at bounding box center [415, 150] width 277 height 27
type input "musazzza@gmail.com"
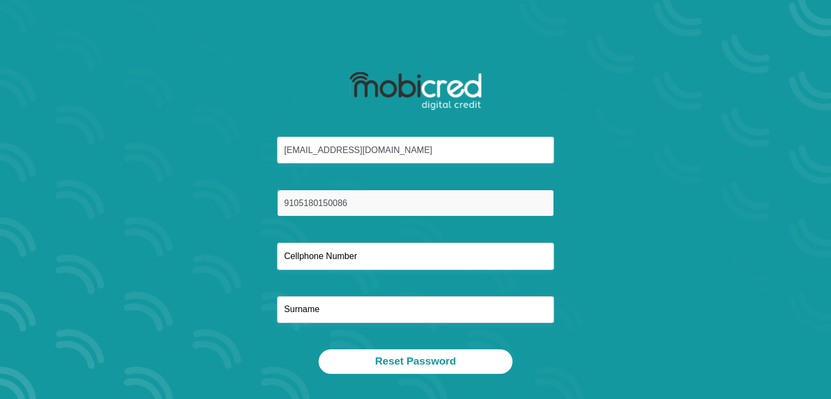
type input "9105180150086"
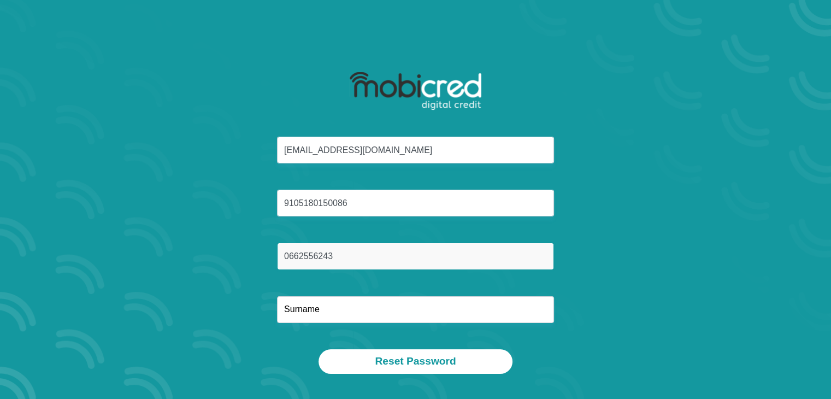
type input "0662556243"
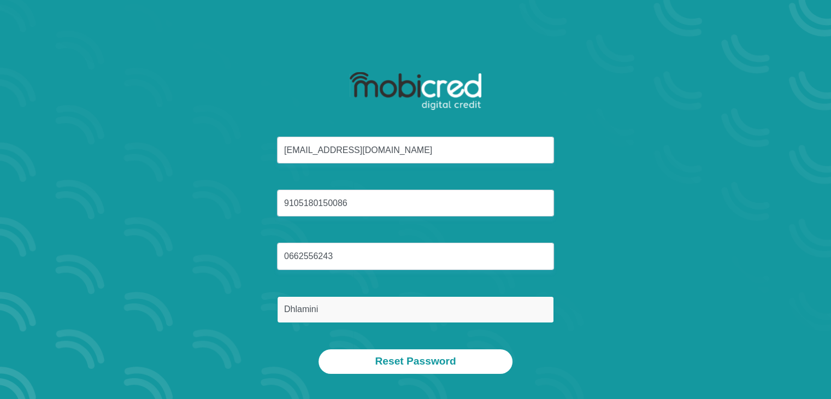
type input "Dhlamini"
click at [318, 349] on button "Reset Password" at bounding box center [414, 361] width 193 height 25
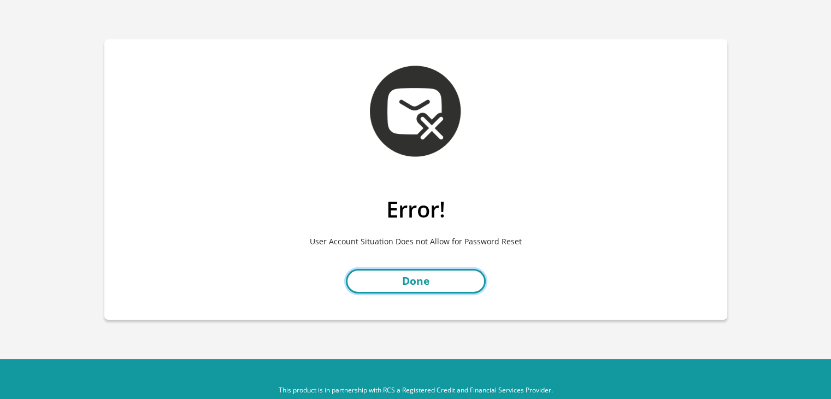
click at [406, 281] on link "Done" at bounding box center [416, 281] width 140 height 25
